Goal: Book appointment/travel/reservation

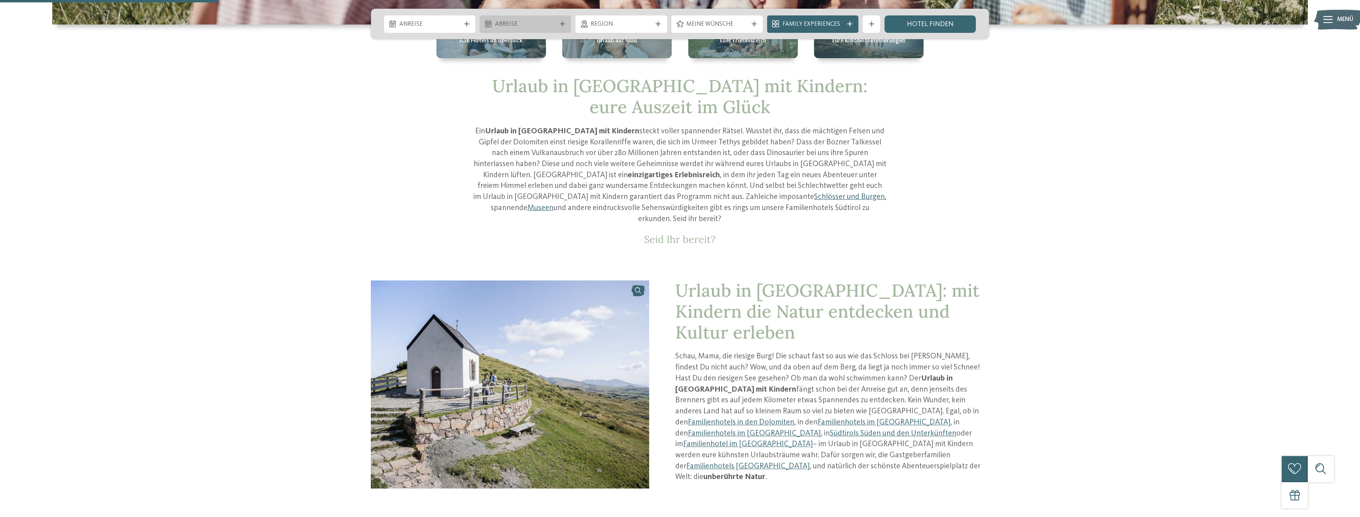
scroll to position [363, 0]
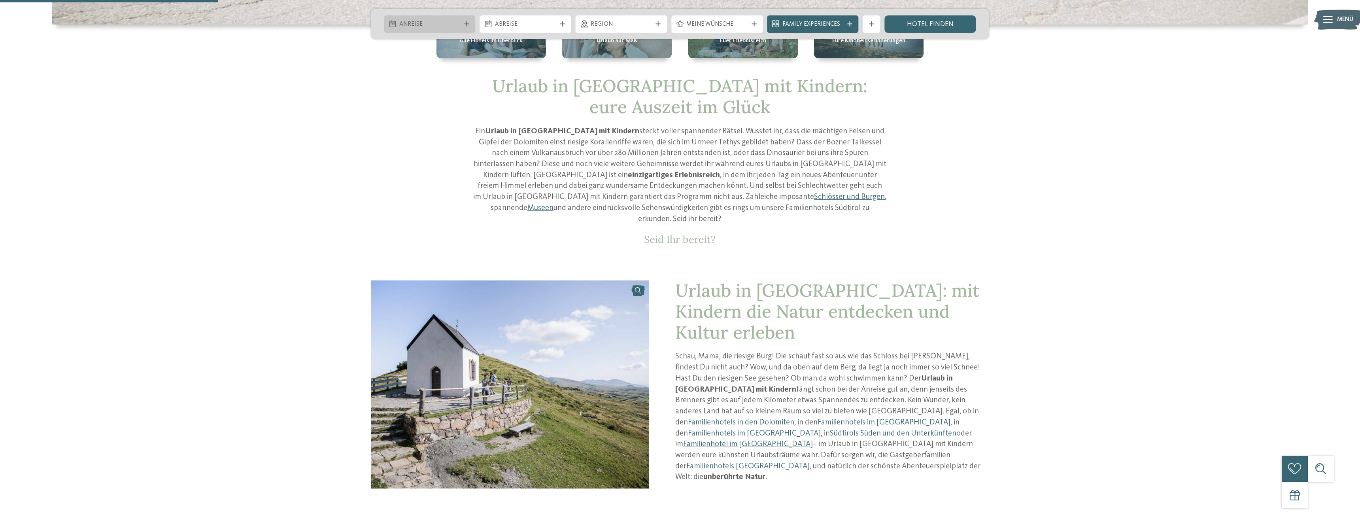
click at [448, 21] on span "Anreise" at bounding box center [429, 24] width 61 height 9
click at [499, 41] on icon at bounding box center [499, 42] width 3 height 5
type input "****"
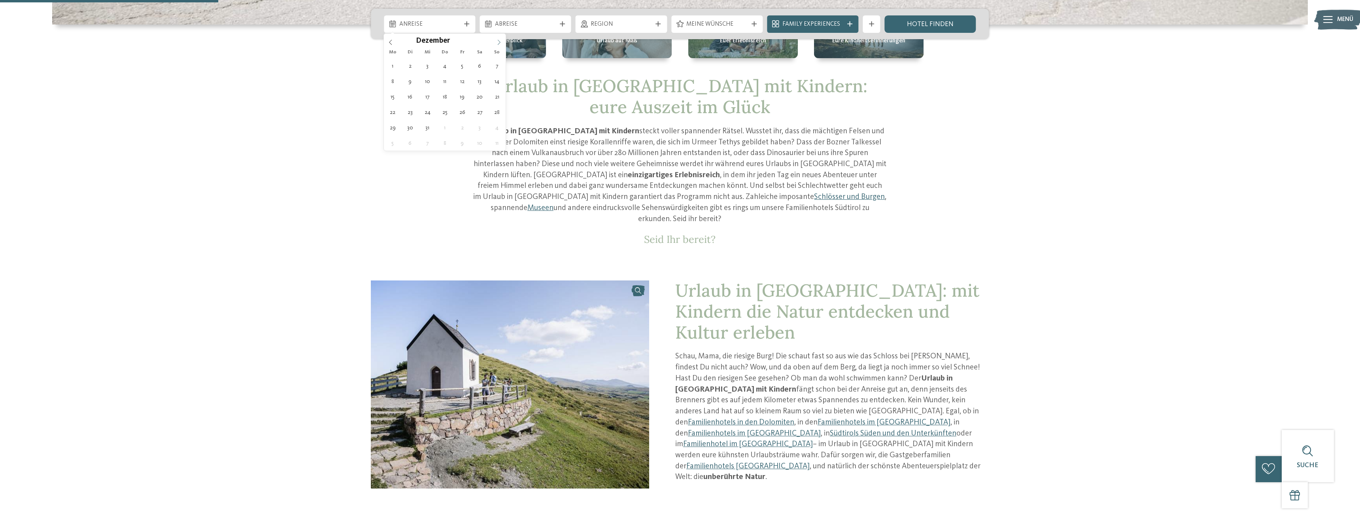
click at [499, 41] on icon at bounding box center [499, 42] width 3 height 5
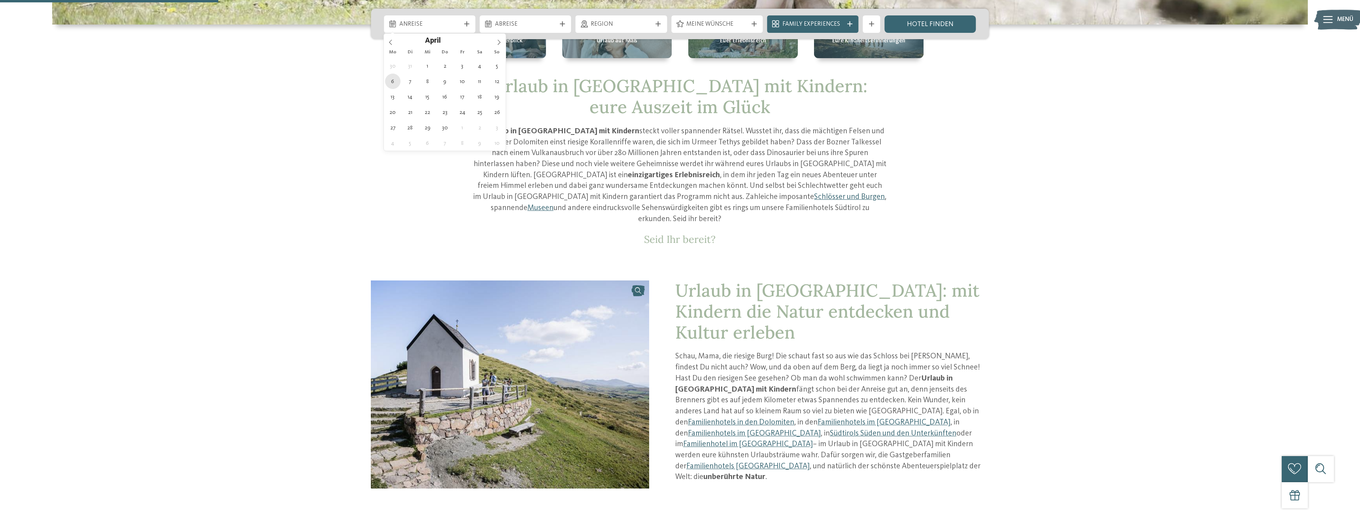
type div "[DATE]"
type input "****"
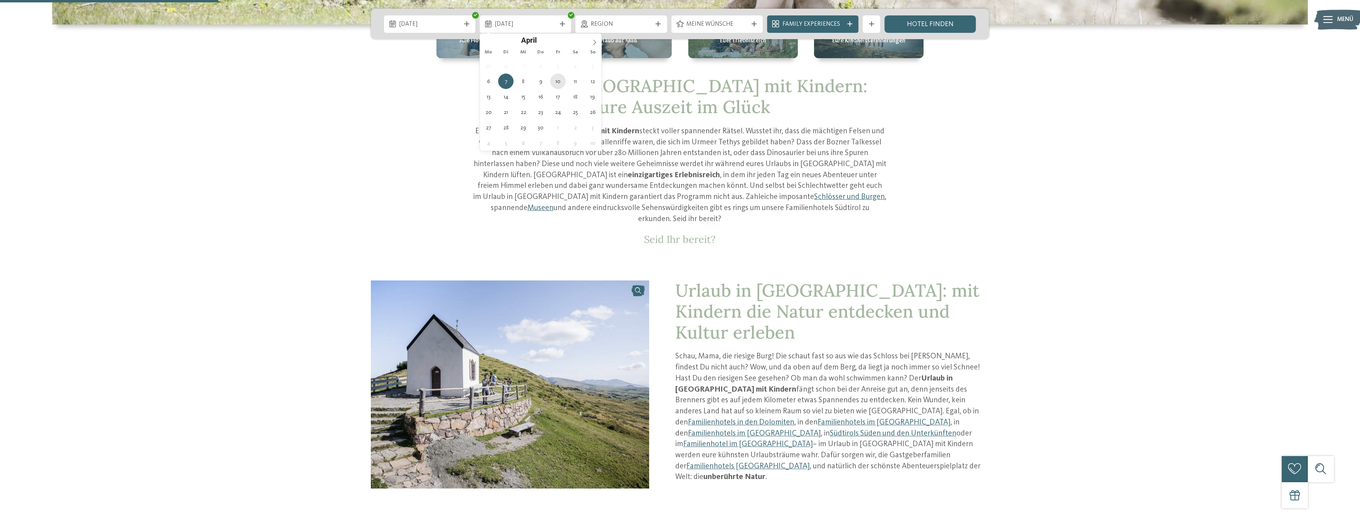
type div "[DATE]"
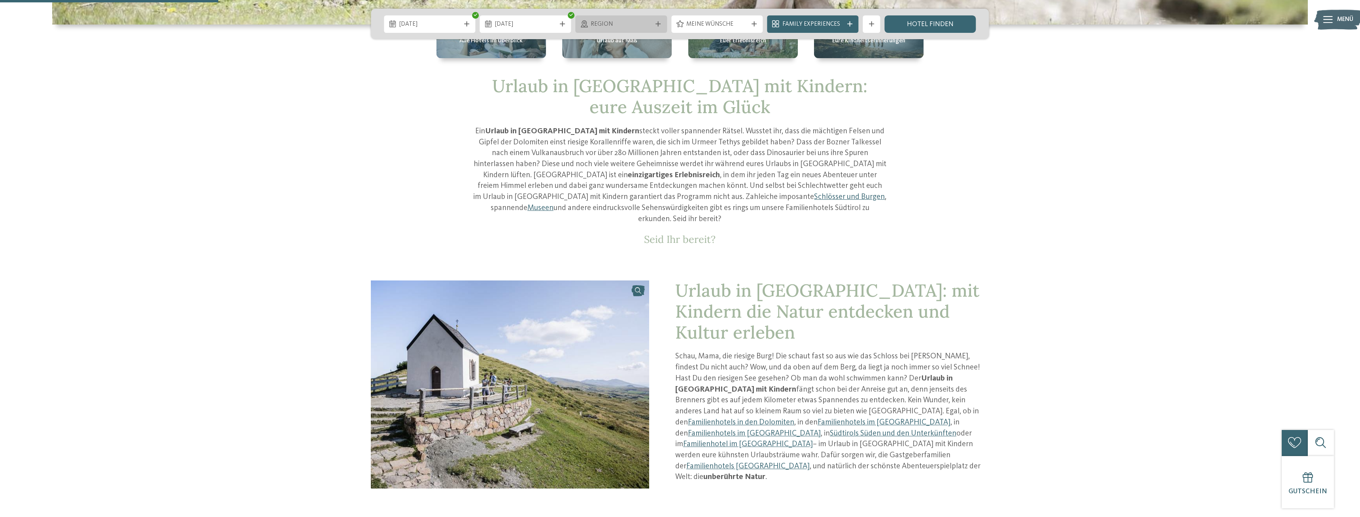
click at [629, 24] on span "Region" at bounding box center [621, 24] width 61 height 9
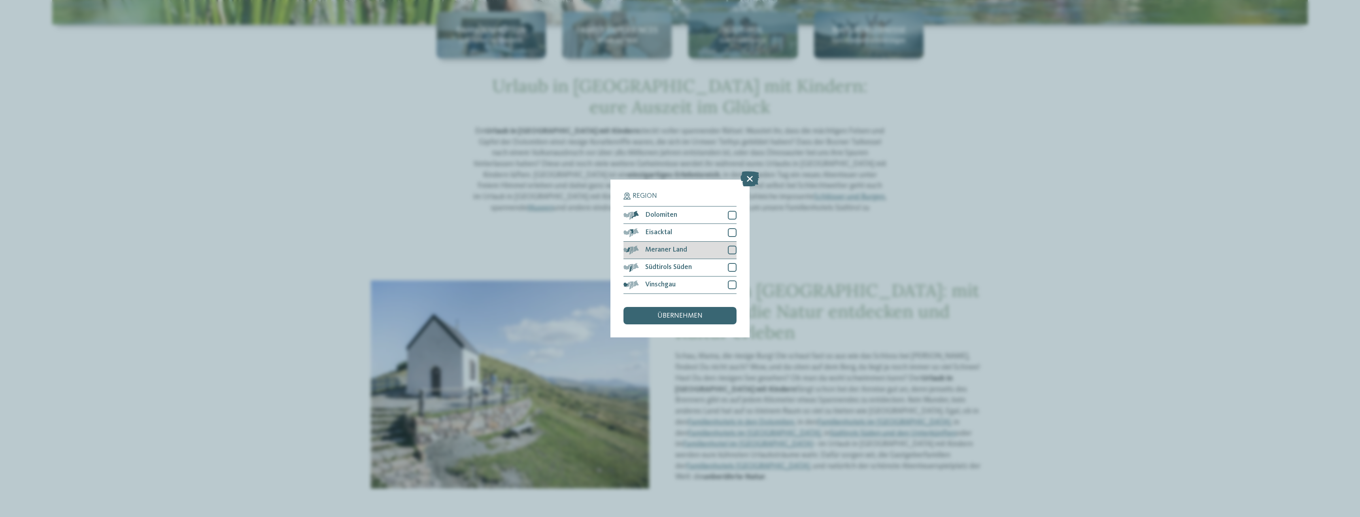
click at [729, 250] on div at bounding box center [732, 250] width 9 height 9
click at [711, 315] on div "übernehmen" at bounding box center [680, 315] width 113 height 17
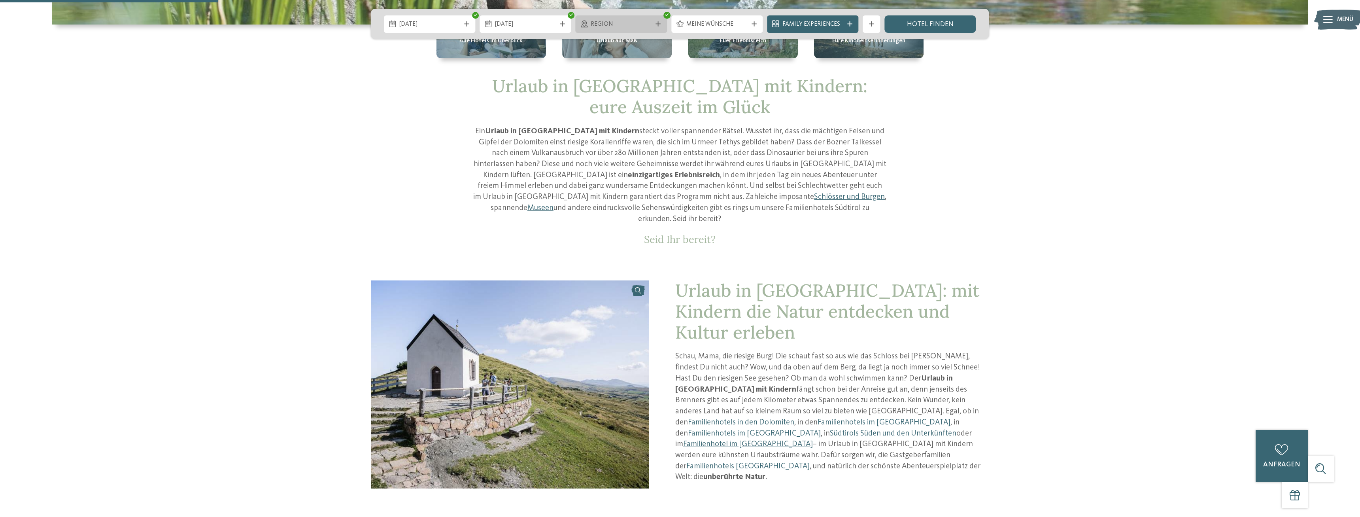
click at [650, 21] on span "Region" at bounding box center [621, 24] width 61 height 9
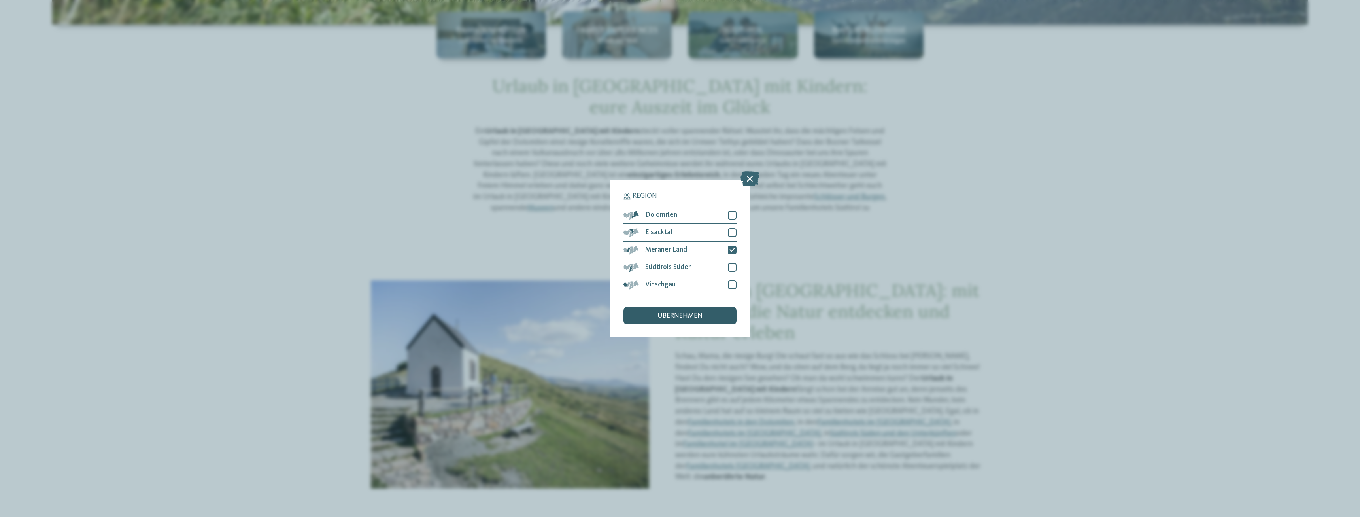
click at [713, 315] on div "übernehmen" at bounding box center [680, 315] width 113 height 17
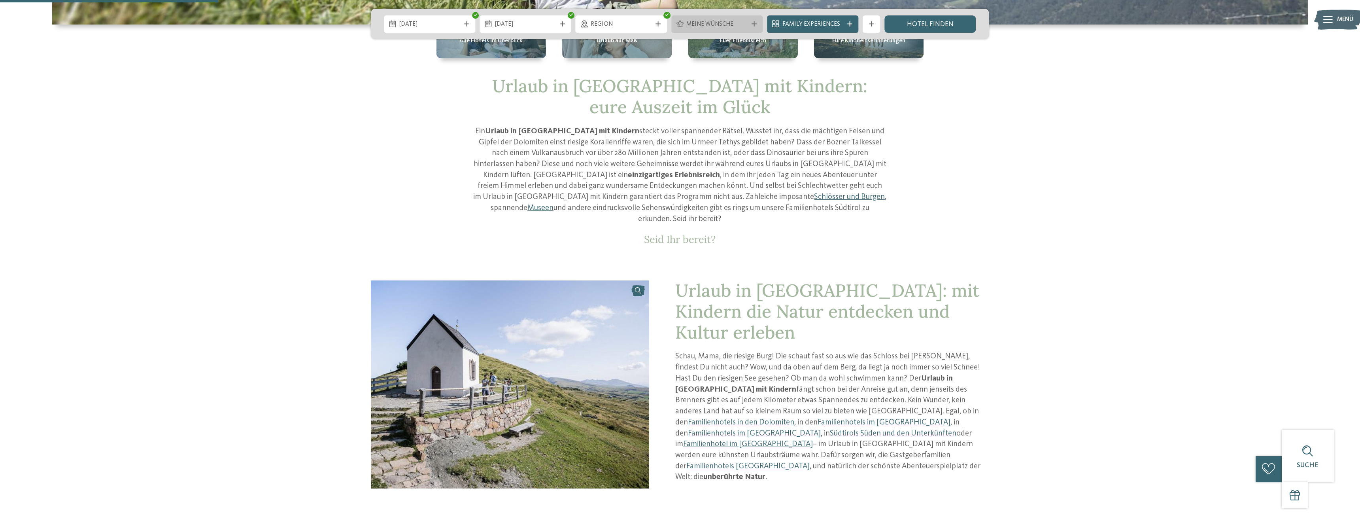
click at [734, 25] on span "Meine Wünsche" at bounding box center [717, 24] width 61 height 9
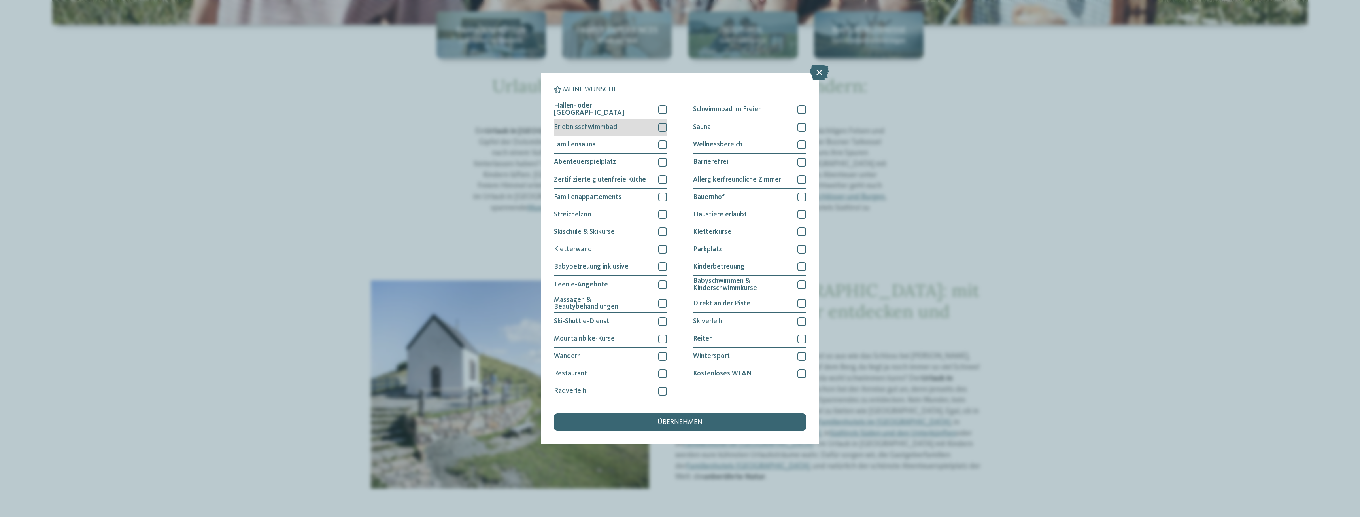
click at [664, 128] on div at bounding box center [662, 127] width 9 height 9
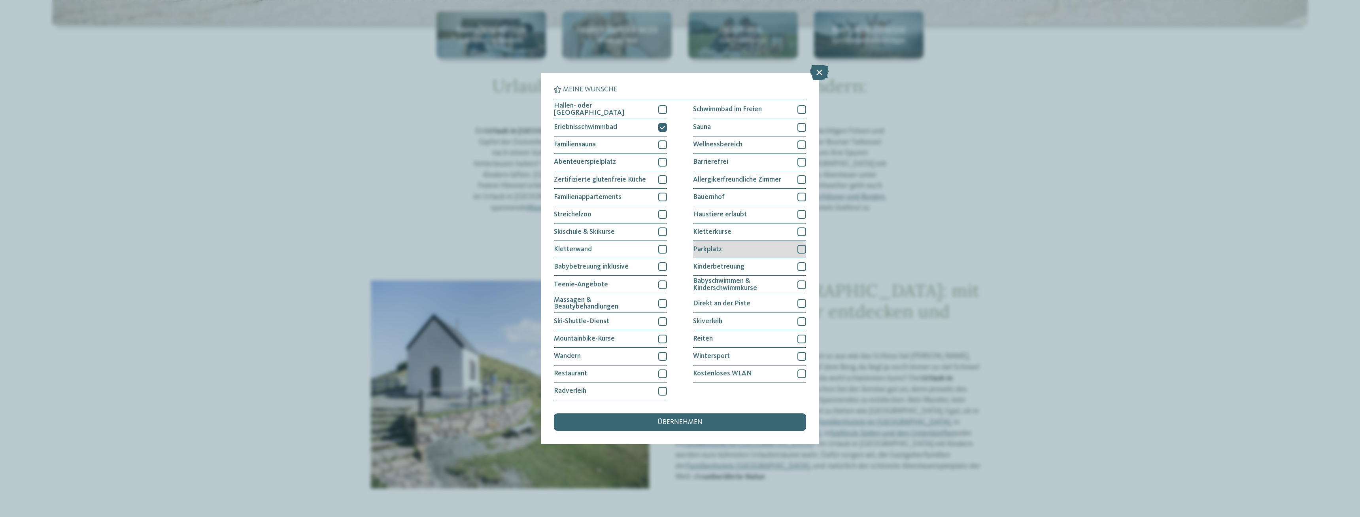
click at [724, 250] on div "Parkplatz" at bounding box center [749, 249] width 113 height 17
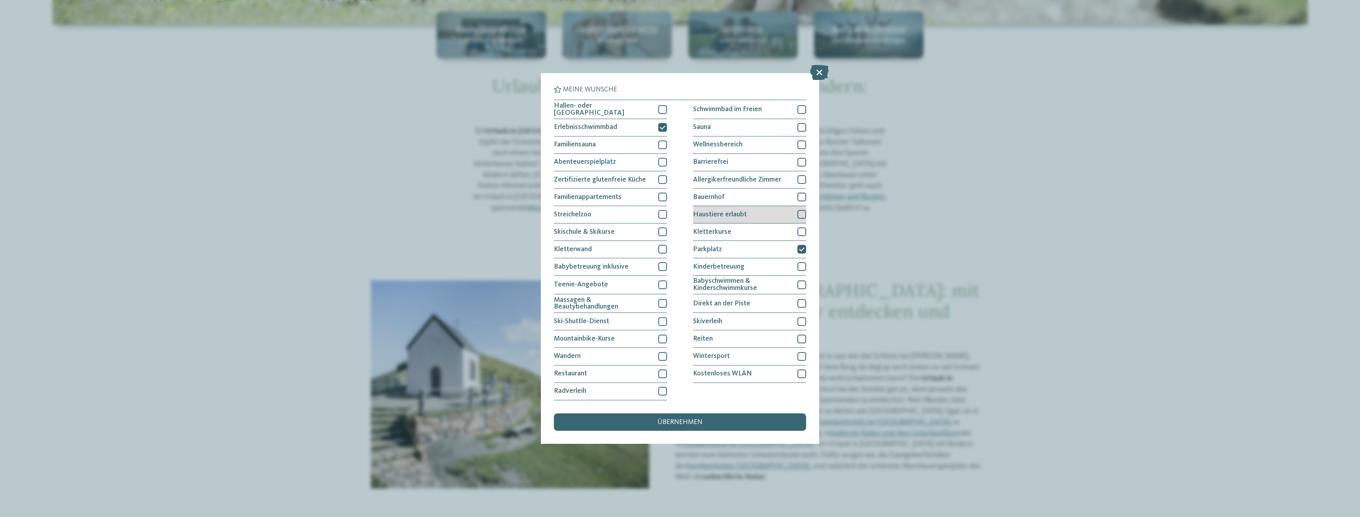
click at [744, 209] on div "Haustiere erlaubt" at bounding box center [749, 214] width 113 height 17
click at [718, 416] on div "übernehmen" at bounding box center [680, 421] width 252 height 17
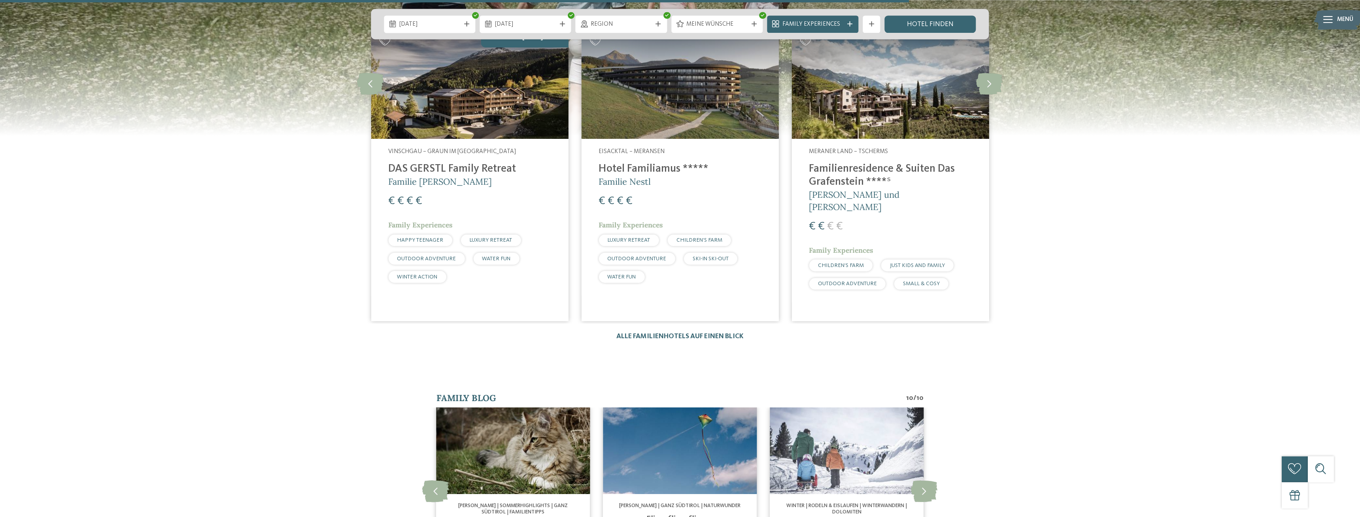
scroll to position [1372, 0]
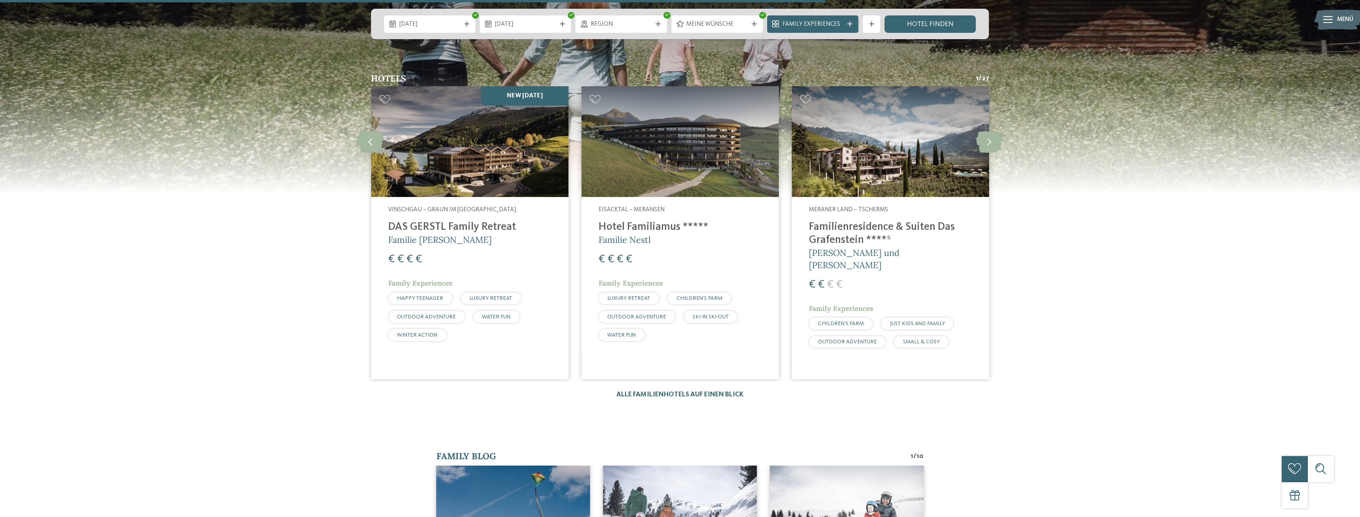
click at [873, 221] on h4 "Familienresidence & Suiten Das Grafenstein ****ˢ" at bounding box center [890, 234] width 163 height 26
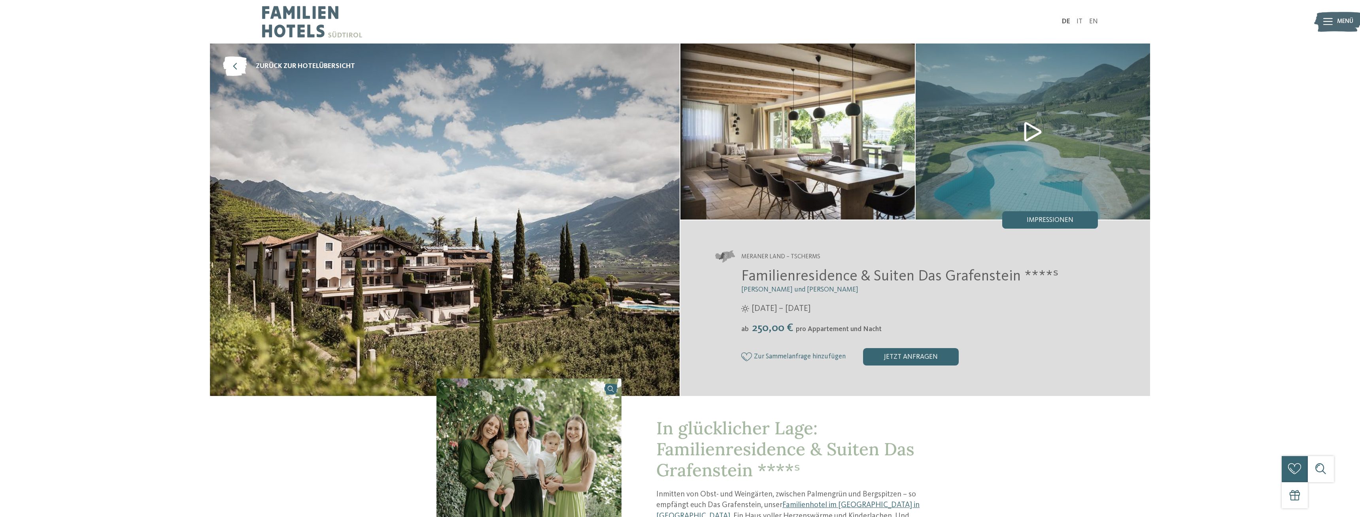
click at [1033, 130] on img at bounding box center [1033, 132] width 235 height 176
